Goal: Task Accomplishment & Management: Complete application form

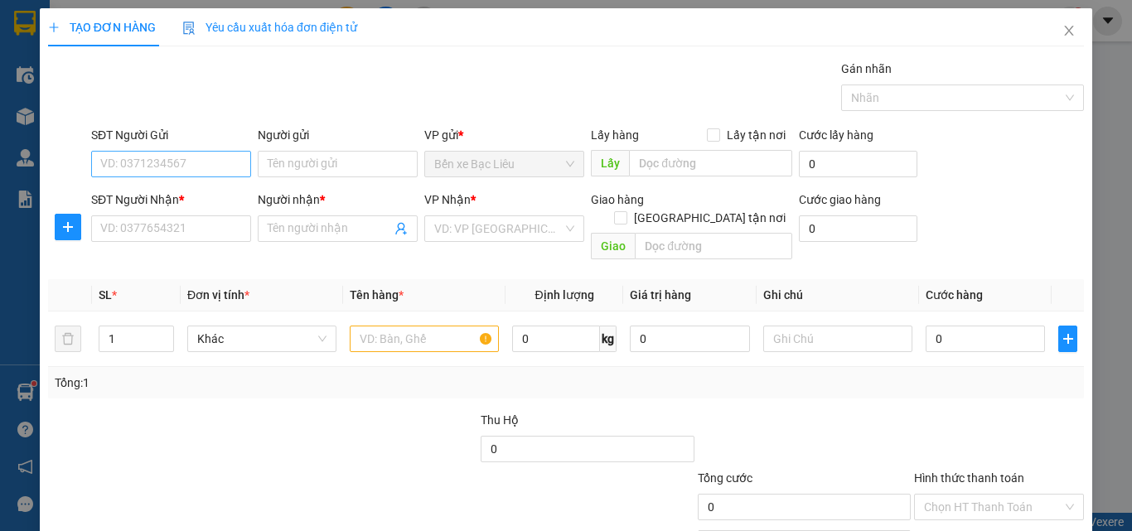
click at [157, 162] on input "SĐT Người Gửi" at bounding box center [171, 164] width 160 height 27
type input "0943222550"
click at [158, 160] on input "0943222550" at bounding box center [171, 164] width 160 height 27
click at [204, 172] on input "0943222550" at bounding box center [171, 164] width 160 height 27
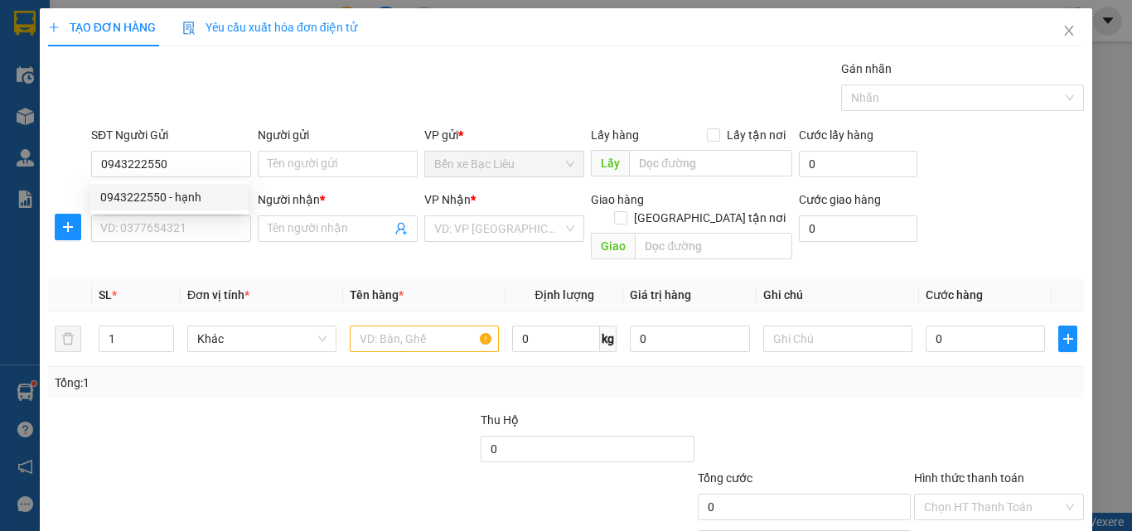
click at [185, 192] on div "0943222550 - hạnh" at bounding box center [169, 197] width 138 height 18
type input "hạnh"
type input "0943222550"
click at [175, 225] on input "SĐT Người Nhận *" at bounding box center [171, 228] width 160 height 27
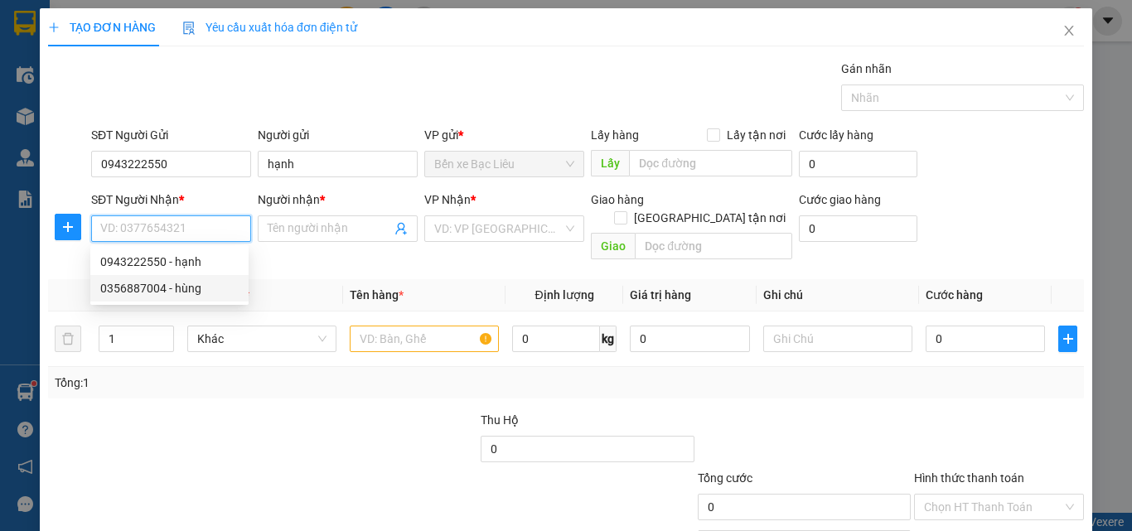
click at [204, 285] on div "0356887004 - hùng" at bounding box center [169, 288] width 138 height 18
type input "0356887004"
type input "hùng"
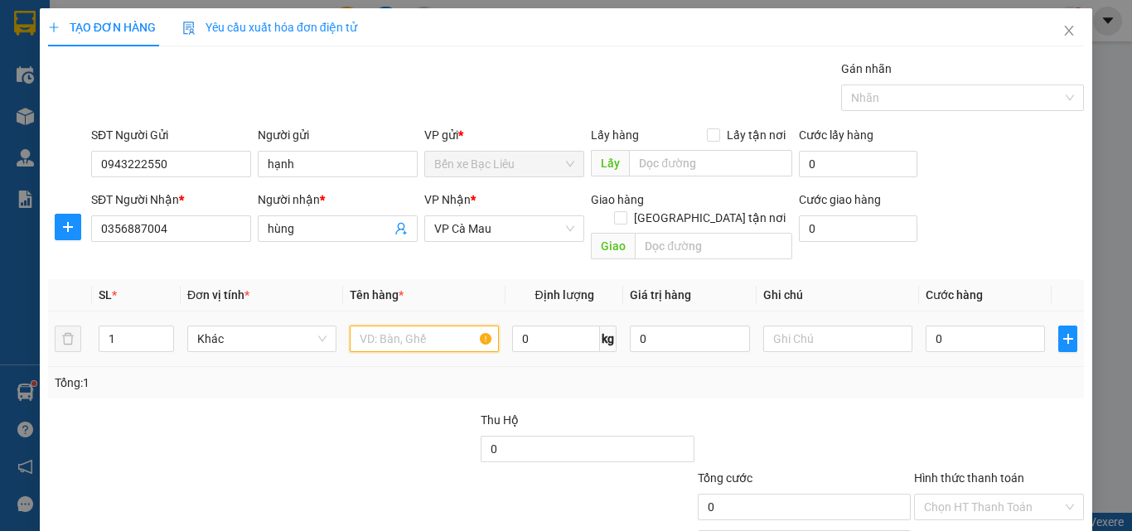
click at [395, 326] on input "text" at bounding box center [424, 339] width 149 height 27
type input "1 THUNG"
click at [968, 332] on input "0" at bounding box center [985, 339] width 119 height 27
type input "3"
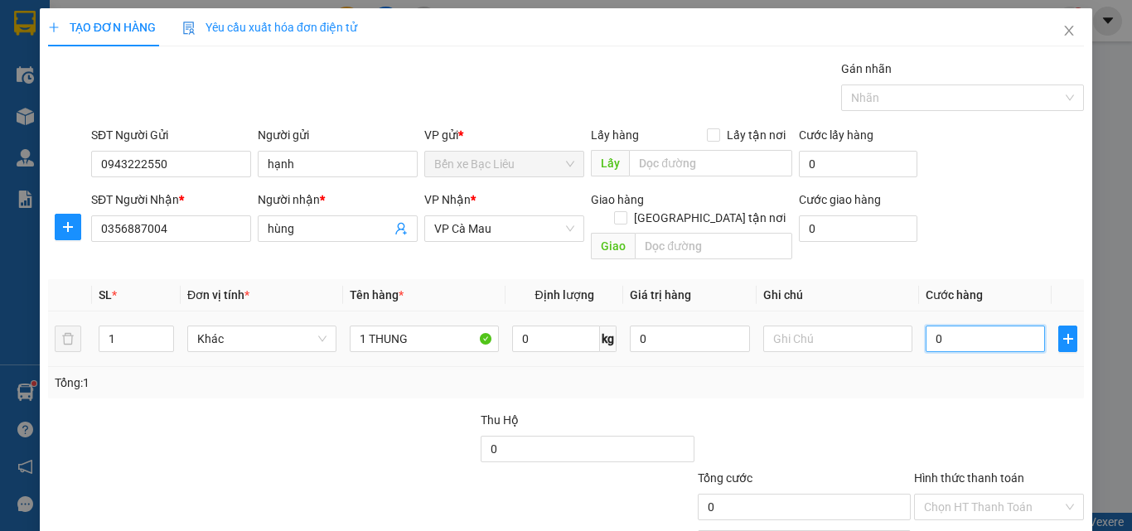
type input "3"
type input "30"
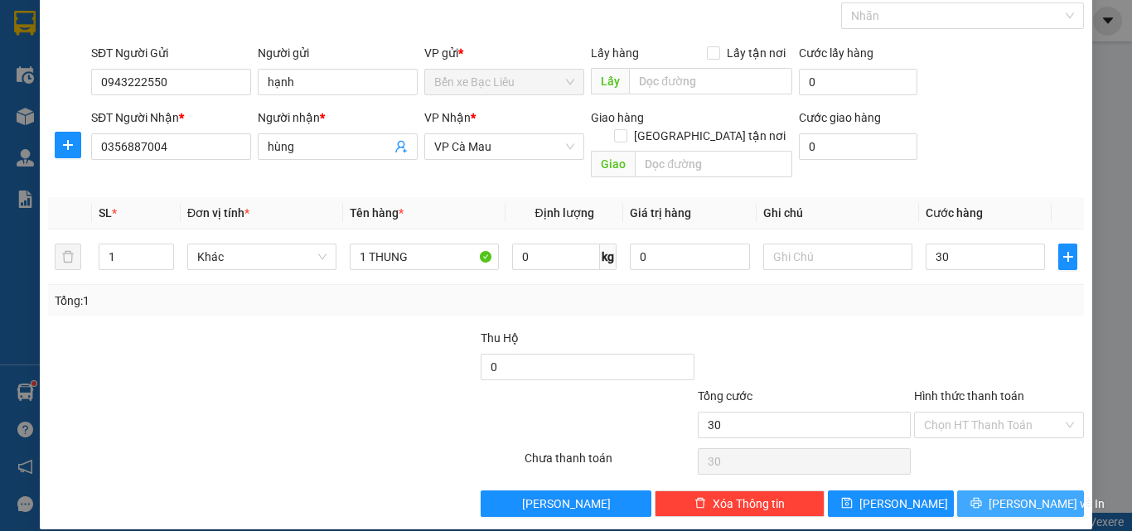
type input "30.000"
click at [982, 498] on icon "printer" at bounding box center [976, 503] width 11 height 11
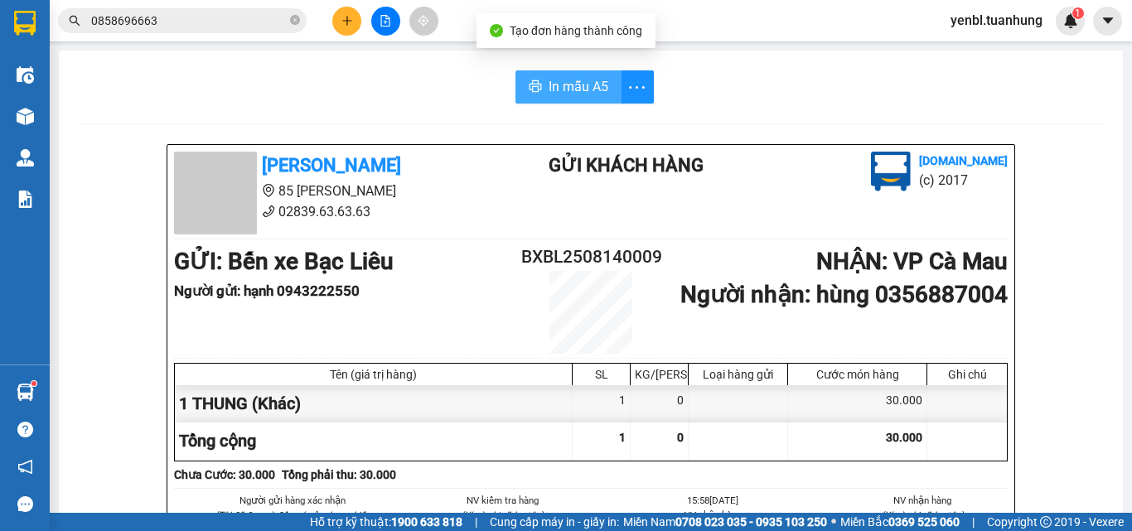
click at [565, 83] on span "In mẫu A5" at bounding box center [579, 86] width 60 height 21
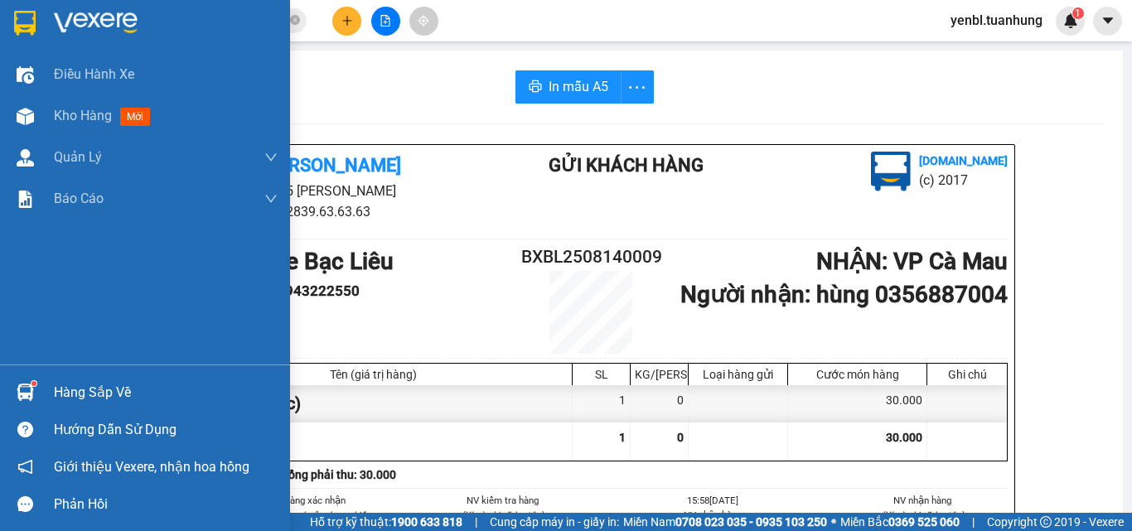
click at [39, 395] on div at bounding box center [25, 392] width 29 height 29
